Goal: Information Seeking & Learning: Compare options

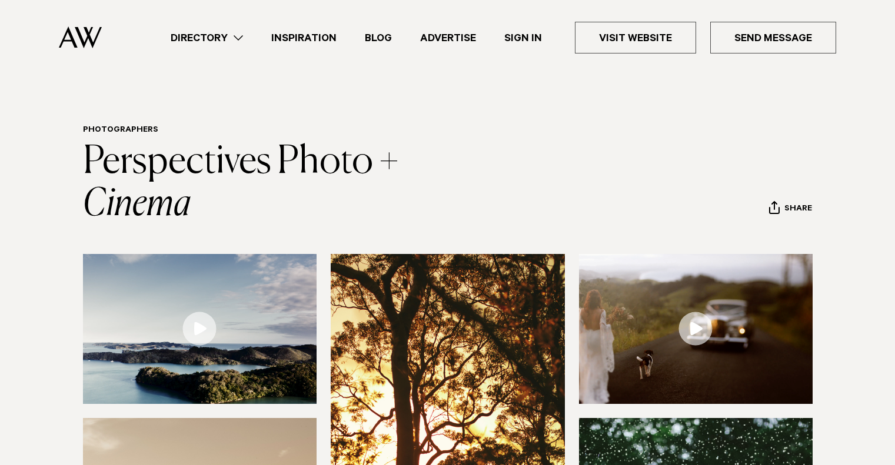
scroll to position [500, 0]
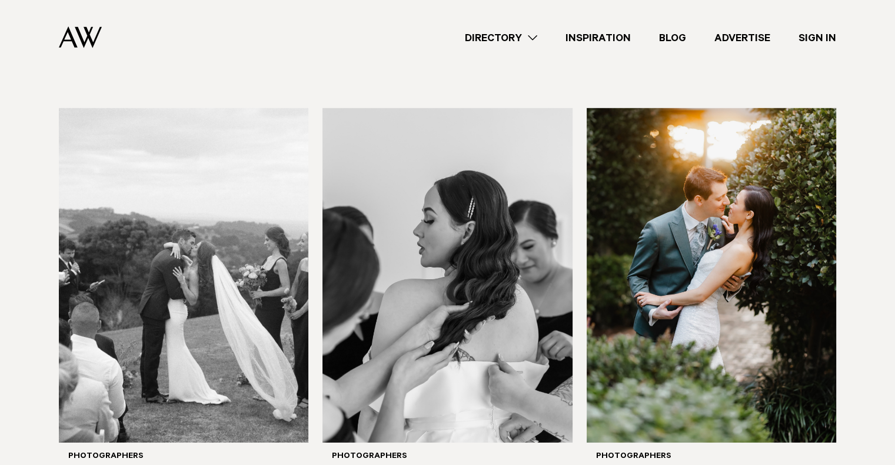
scroll to position [3462, 0]
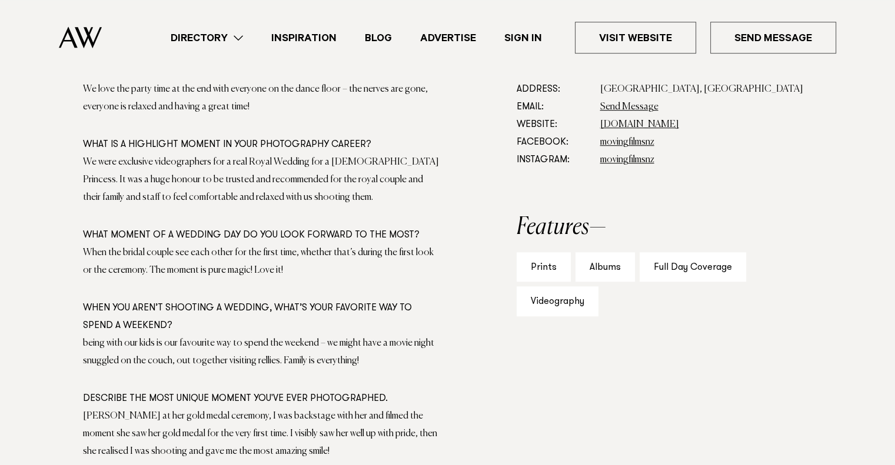
scroll to position [728, 0]
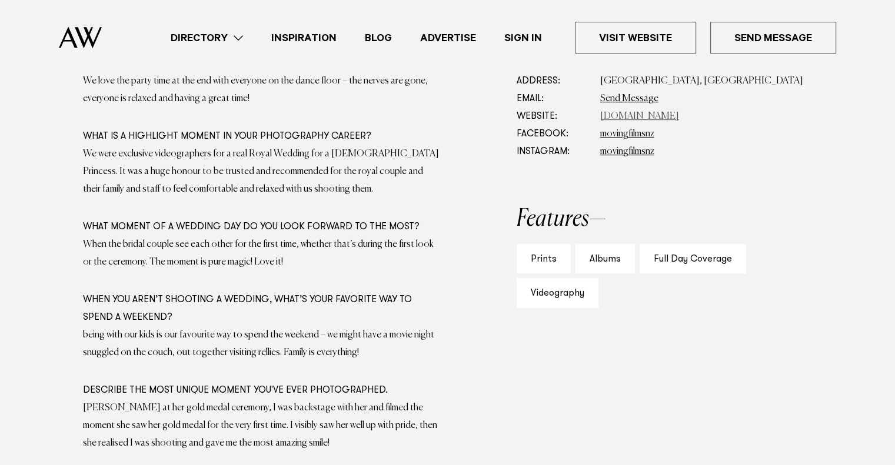
click at [637, 114] on link "movingfilms.co.nz" at bounding box center [639, 116] width 79 height 9
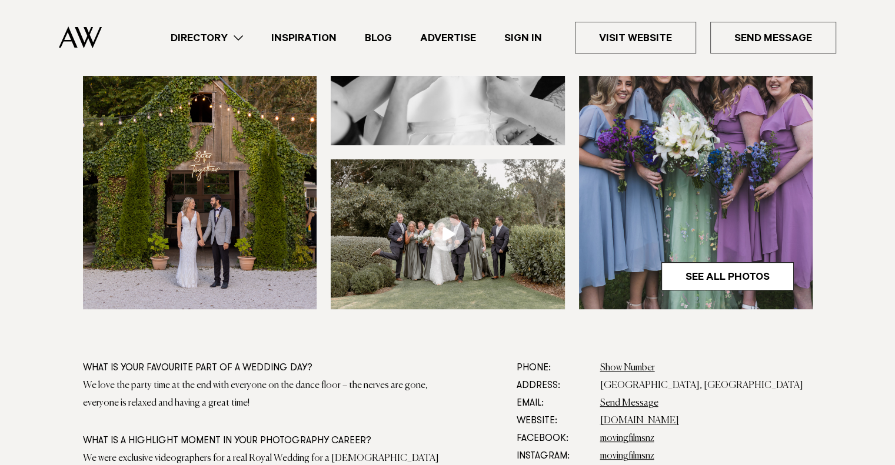
scroll to position [0, 0]
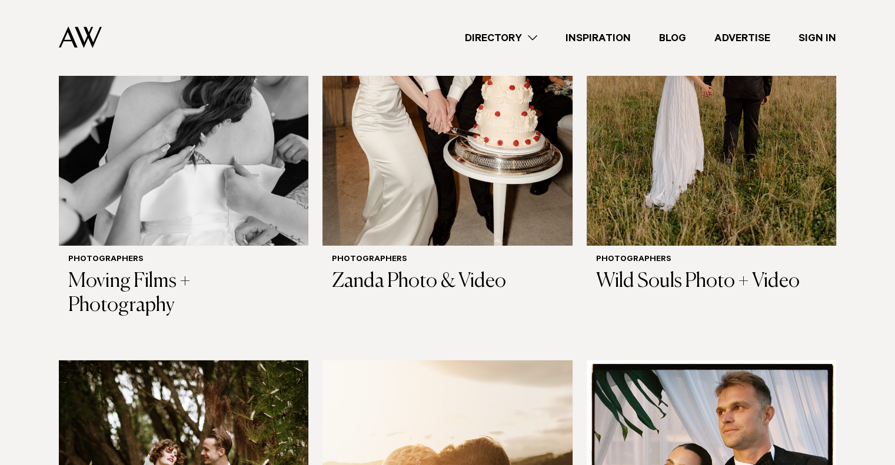
scroll to position [3697, 0]
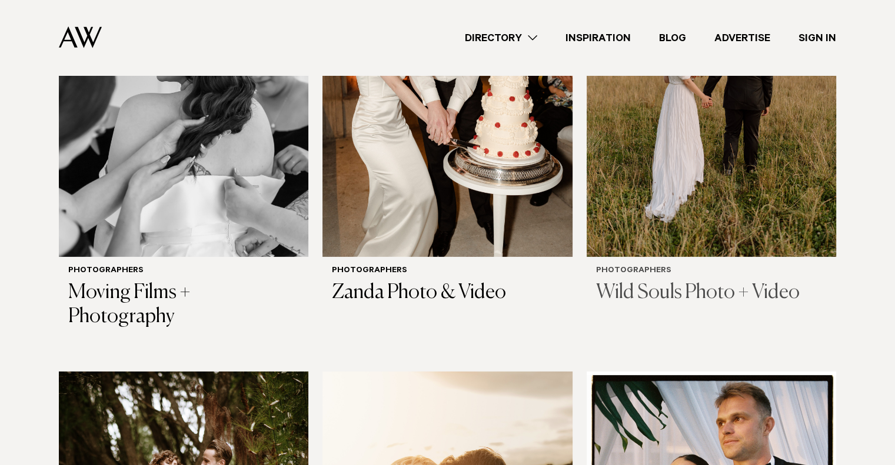
click at [713, 281] on h3 "Wild Souls Photo + Video" at bounding box center [711, 293] width 231 height 24
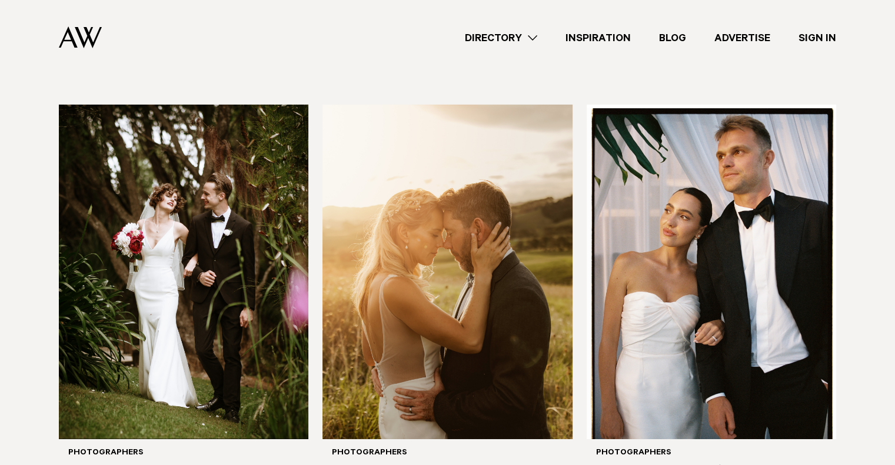
scroll to position [3942, 0]
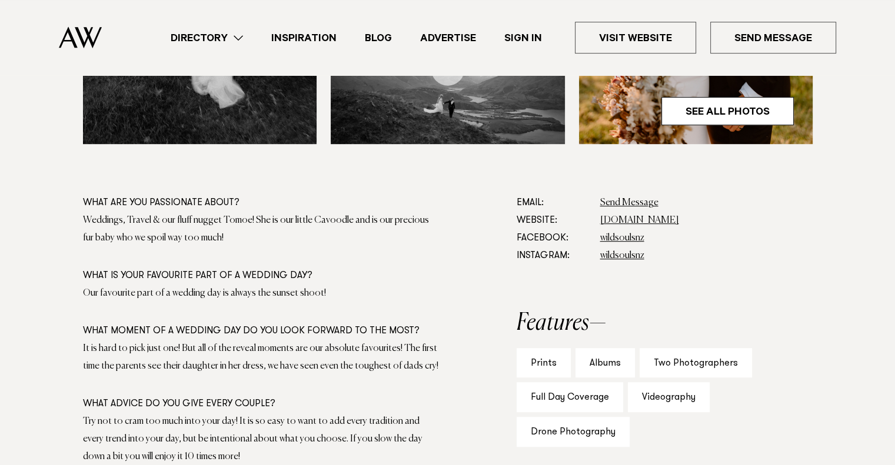
scroll to position [626, 0]
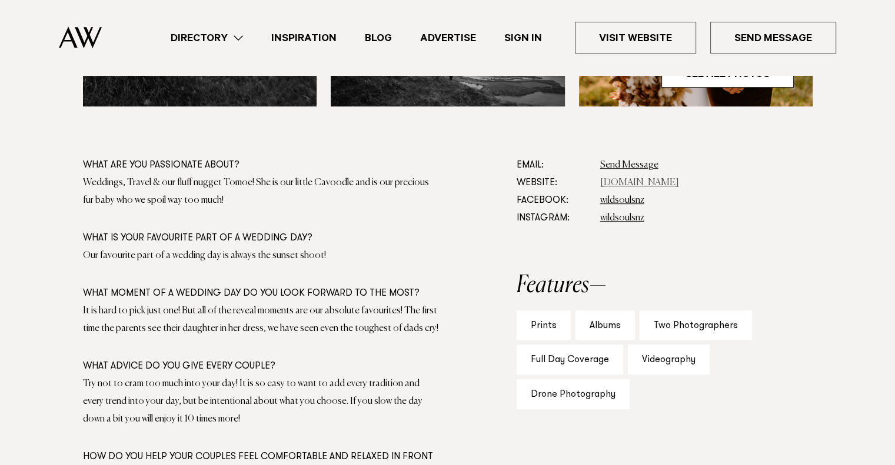
click at [657, 187] on link "[DOMAIN_NAME]" at bounding box center [639, 182] width 79 height 9
drag, startPoint x: 687, startPoint y: 184, endPoint x: 601, endPoint y: 190, distance: 85.5
click at [601, 190] on dd "www.wildsouls.co.nz" at bounding box center [706, 183] width 212 height 18
copy link "www.wildsouls.co.nz"
click at [521, 191] on dt "Website:" at bounding box center [554, 183] width 74 height 18
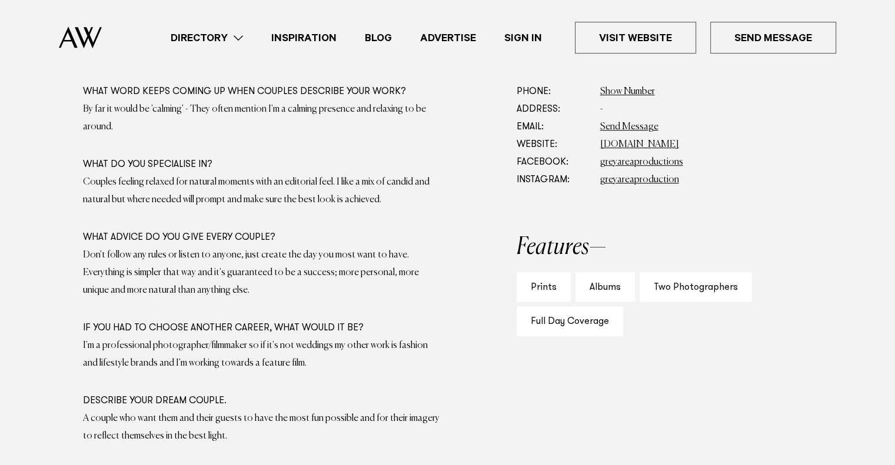
scroll to position [720, 0]
